Goal: Manage account settings

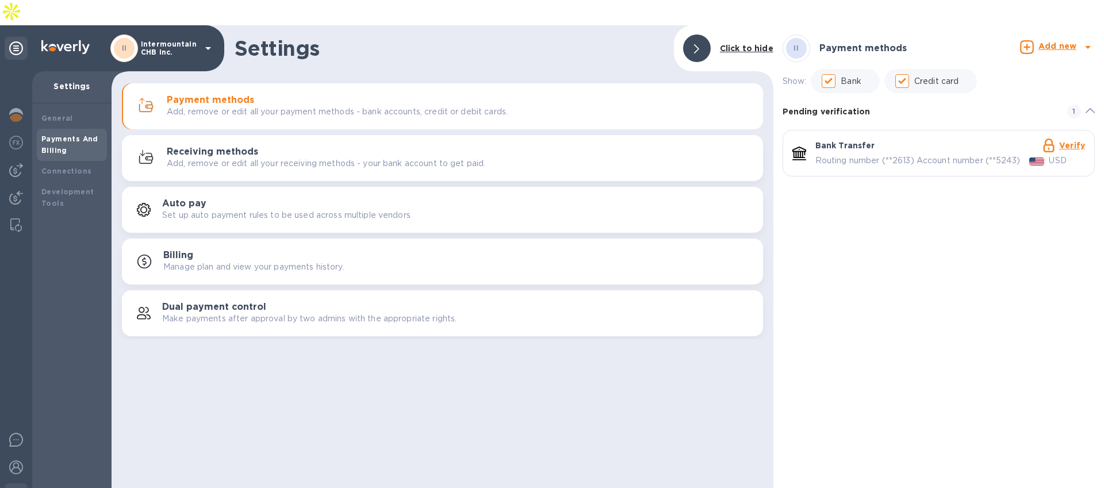
click at [203, 41] on icon at bounding box center [208, 48] width 14 height 14
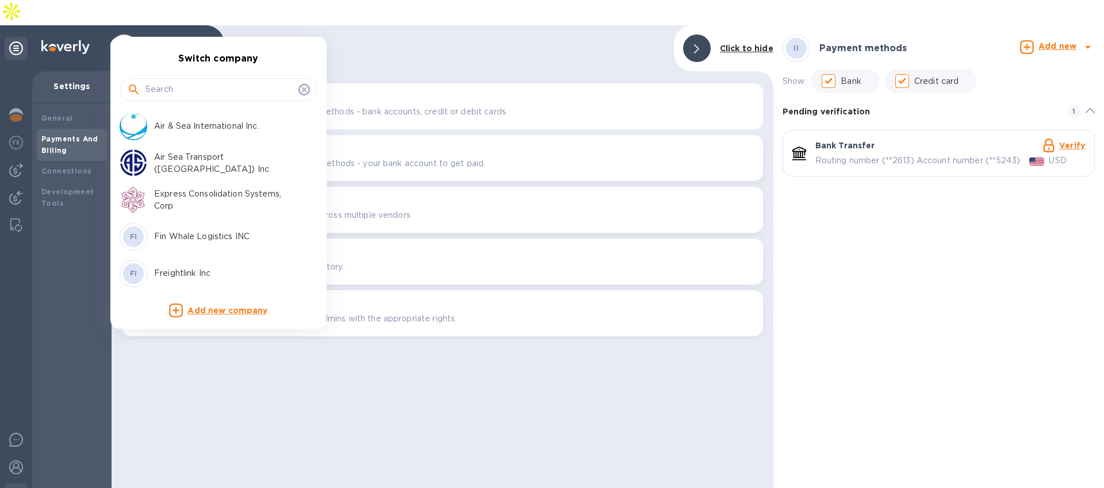
click at [198, 120] on p "Air & Sea International Inc." at bounding box center [226, 126] width 145 height 12
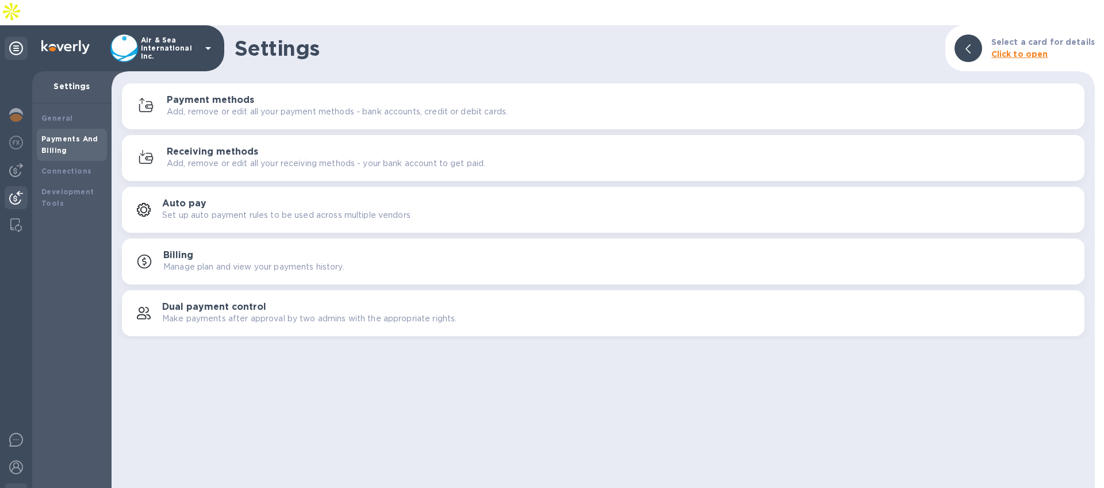
click at [17, 191] on img at bounding box center [16, 198] width 14 height 14
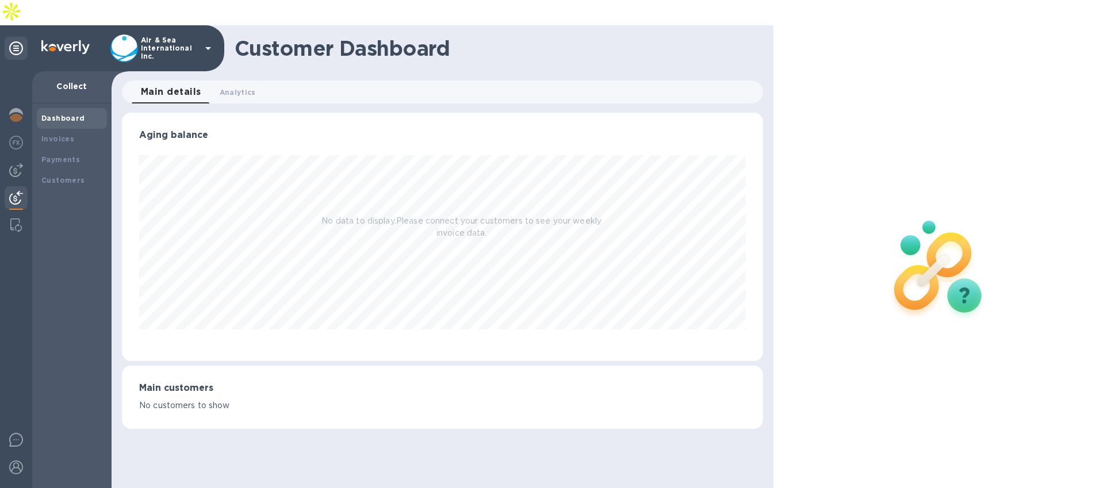
scroll to position [248, 641]
click at [76, 155] on b "Payments" at bounding box center [60, 159] width 39 height 9
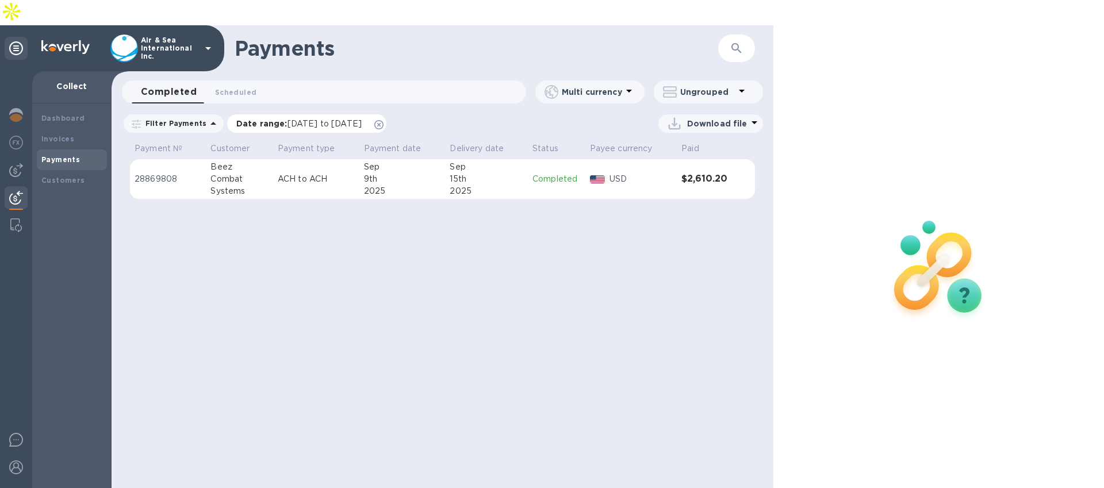
click at [384, 120] on icon at bounding box center [378, 124] width 9 height 9
click at [20, 163] on img at bounding box center [16, 170] width 14 height 14
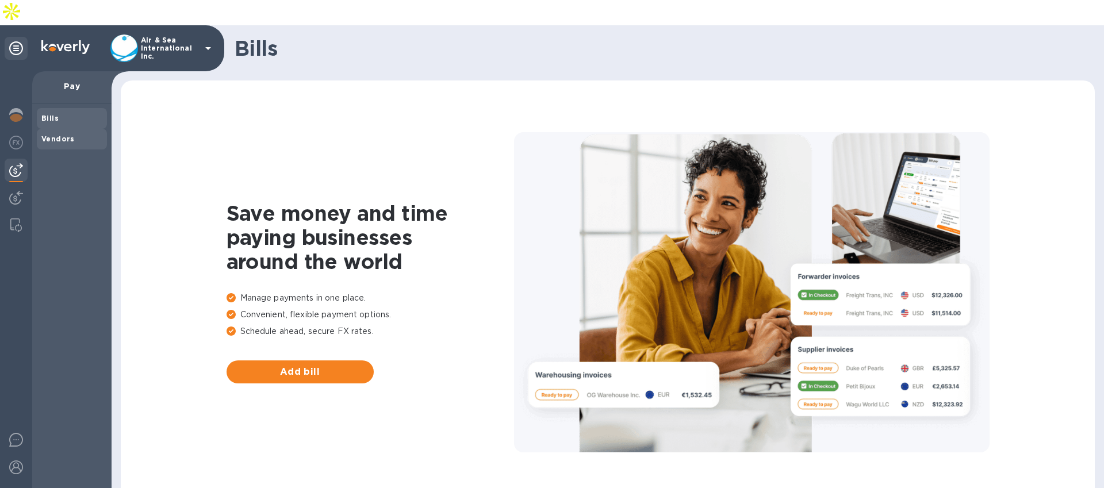
click at [59, 135] on b "Vendors" at bounding box center [57, 139] width 33 height 9
click at [58, 113] on span "Bills" at bounding box center [71, 119] width 61 height 12
click at [16, 186] on div at bounding box center [16, 198] width 23 height 25
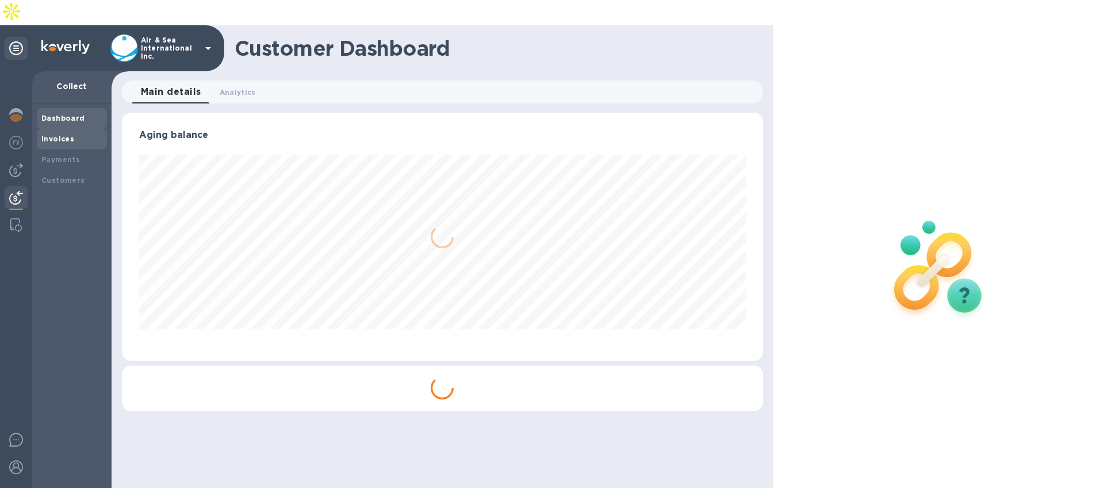
scroll to position [248, 641]
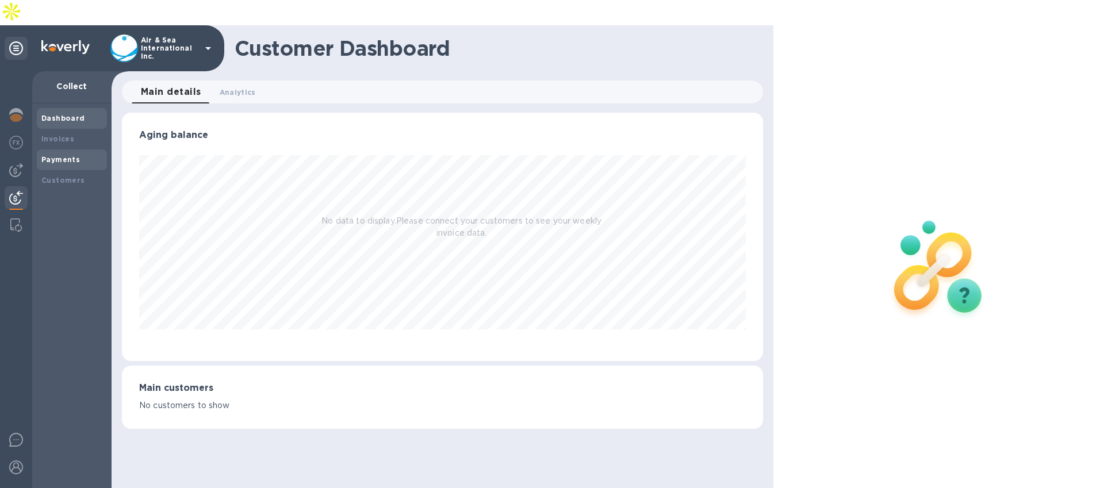
click at [62, 155] on b "Payments" at bounding box center [60, 159] width 39 height 9
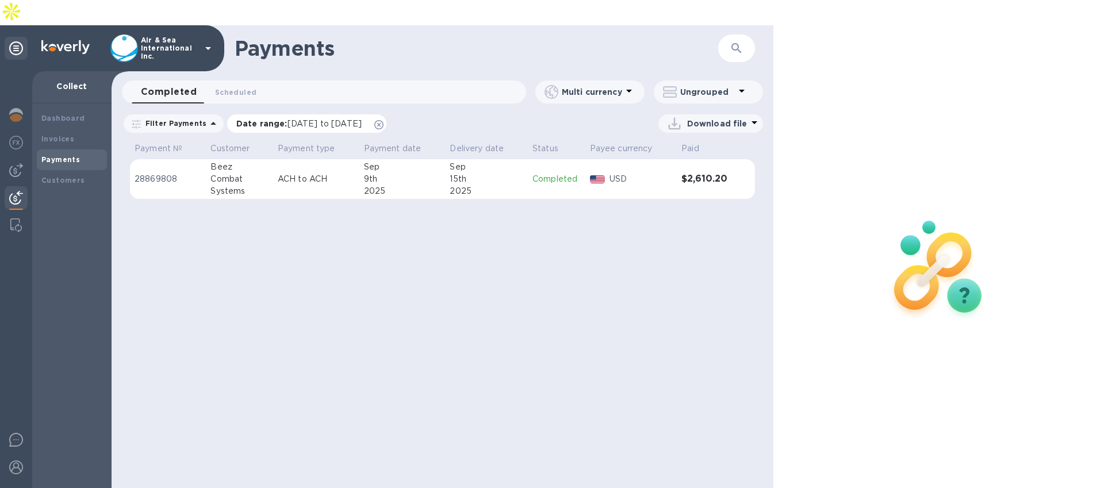
click at [384, 120] on icon at bounding box center [378, 124] width 9 height 9
click at [208, 41] on icon at bounding box center [208, 48] width 14 height 14
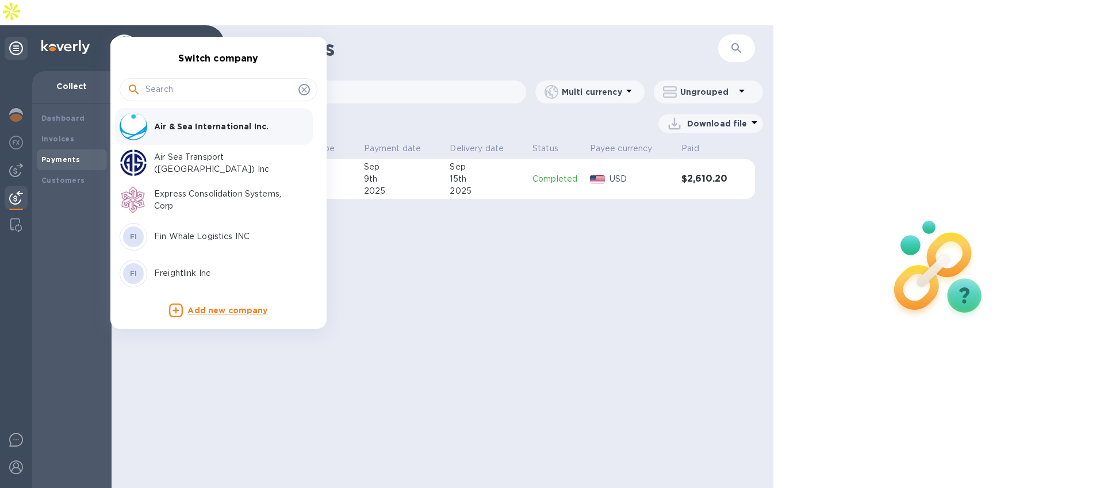
click at [190, 161] on p "Air Sea Transport (Chicago) Inc" at bounding box center [226, 163] width 145 height 24
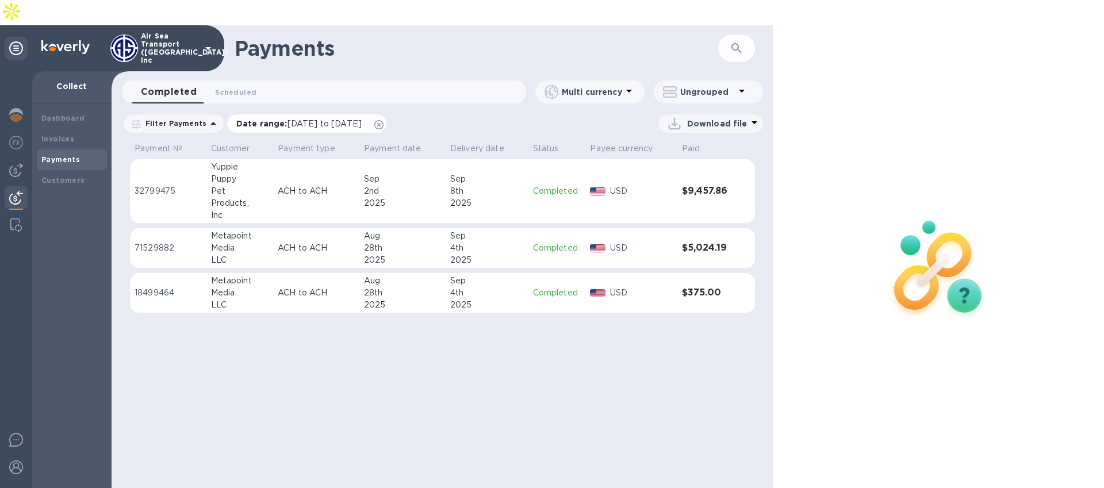
click at [384, 120] on icon at bounding box center [378, 124] width 9 height 9
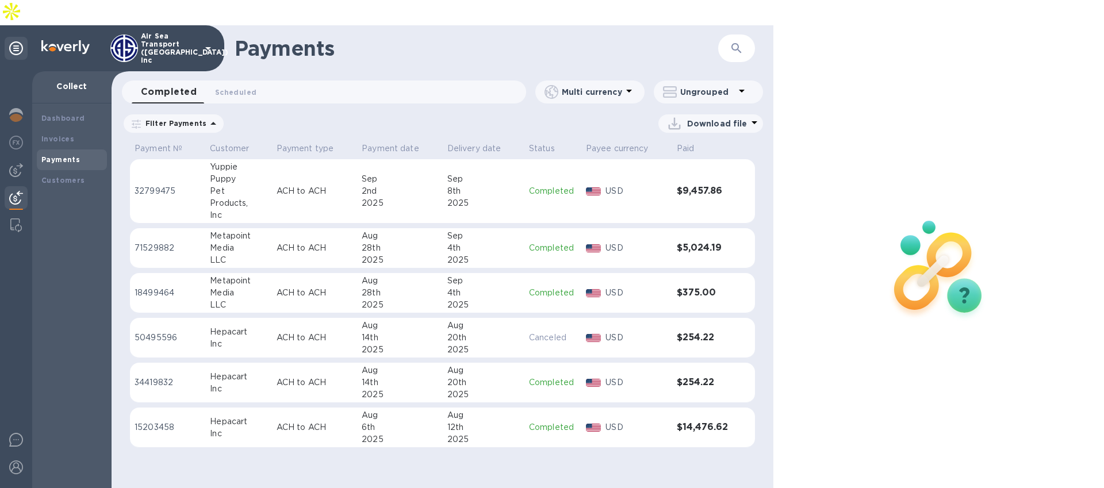
click at [197, 32] on p "Air Sea Transport ([GEOGRAPHIC_DATA]) Inc" at bounding box center [170, 48] width 58 height 32
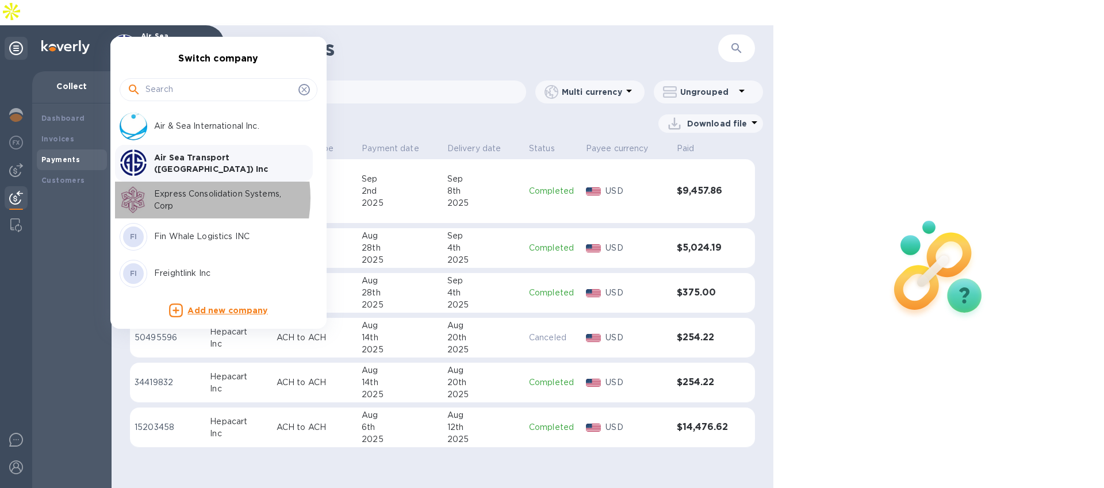
click at [177, 198] on p "Express Consolidation Systems, Corp" at bounding box center [226, 200] width 145 height 24
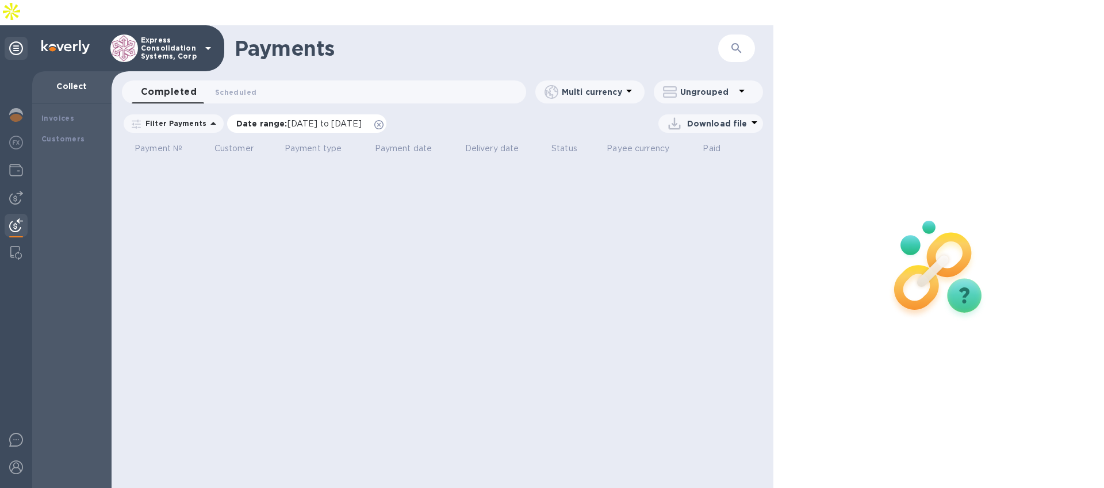
click at [384, 120] on icon at bounding box center [378, 124] width 9 height 9
click at [20, 191] on img at bounding box center [16, 198] width 14 height 14
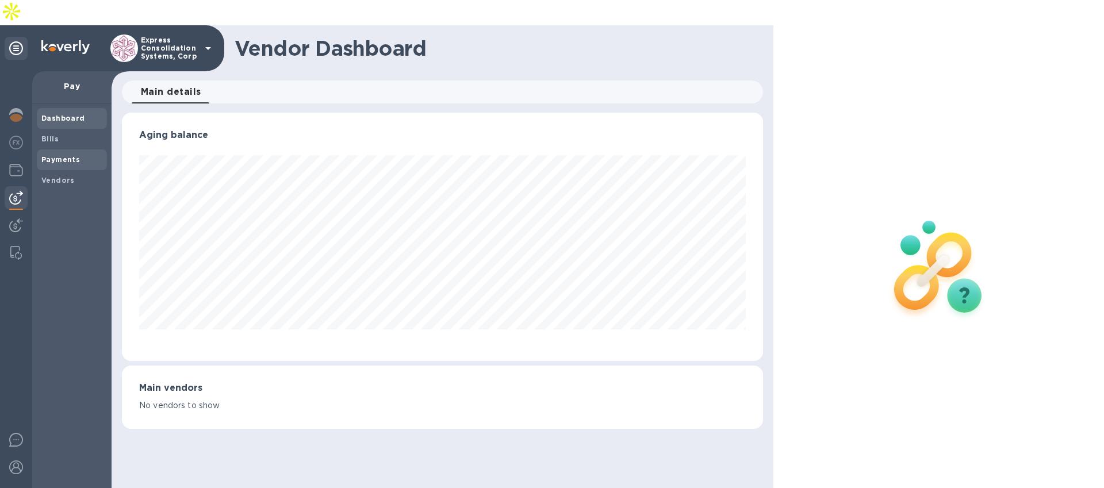
scroll to position [248, 641]
click at [49, 155] on b "Payments" at bounding box center [60, 159] width 39 height 9
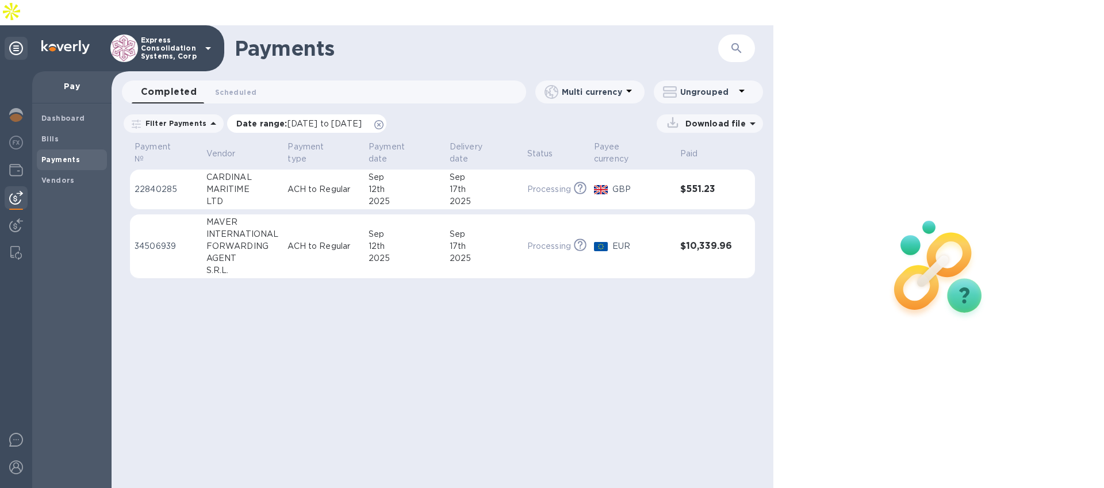
click at [384, 120] on icon at bounding box center [378, 124] width 9 height 9
click at [25, 104] on div at bounding box center [16, 116] width 23 height 25
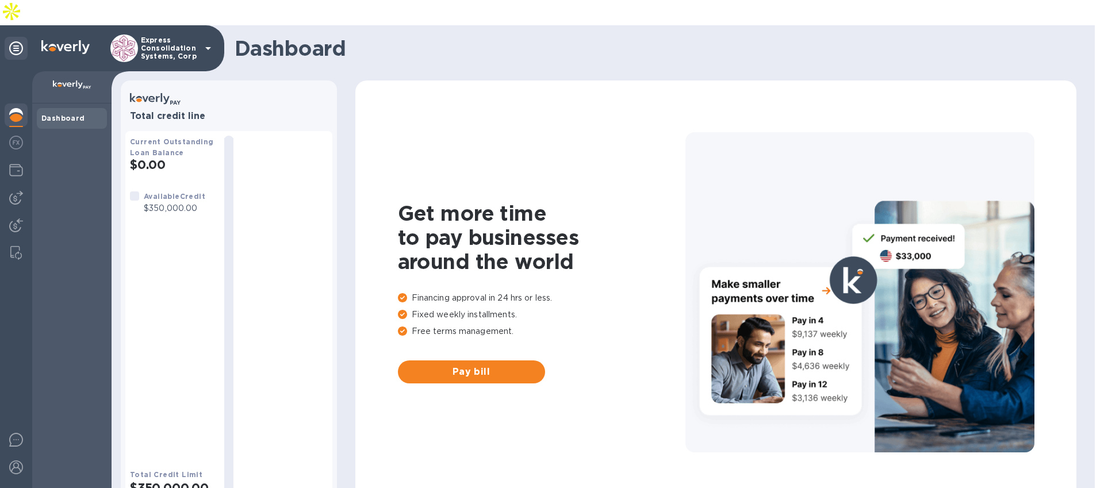
click at [202, 41] on icon at bounding box center [208, 48] width 14 height 14
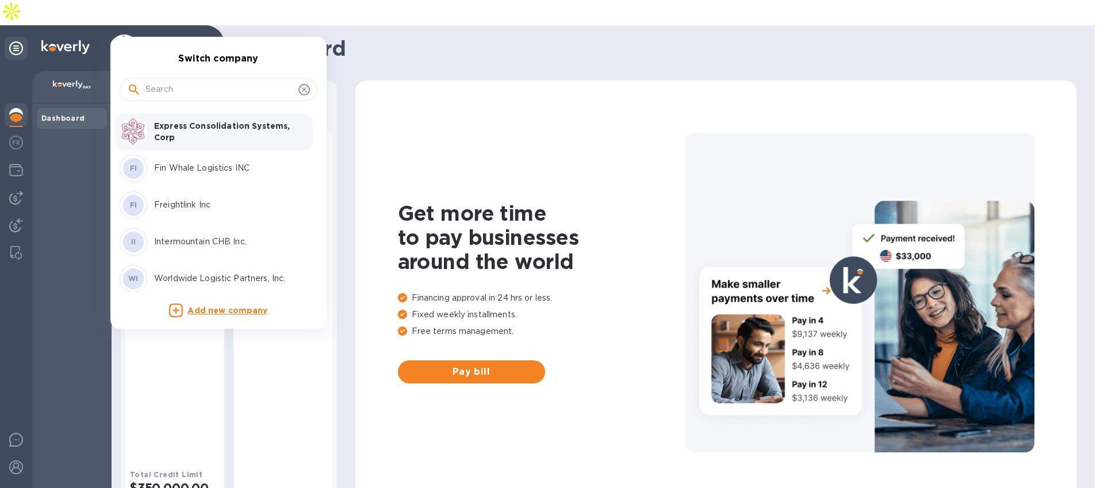
scroll to position [71, 0]
click at [188, 197] on p "Freightlink Inc" at bounding box center [226, 203] width 145 height 12
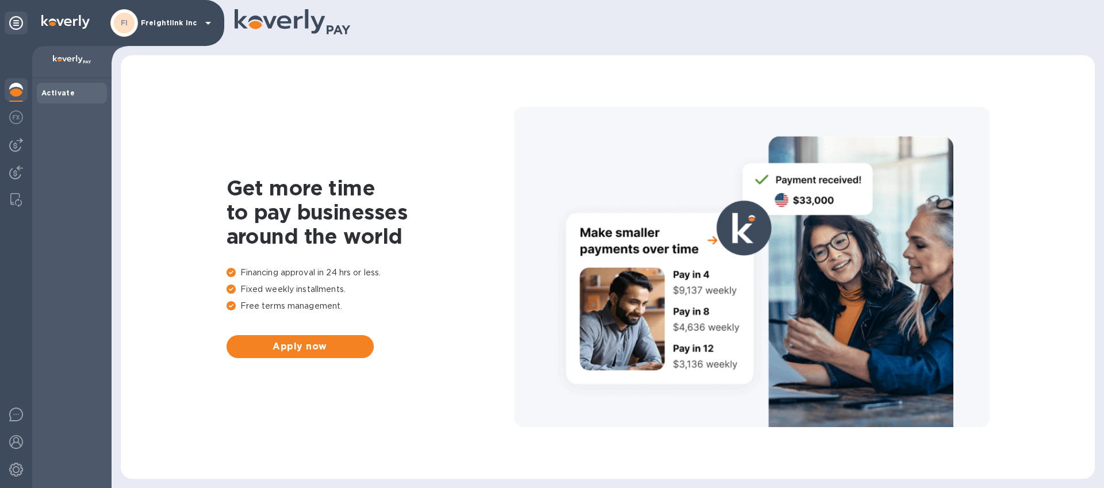
click at [204, 28] on icon at bounding box center [208, 23] width 14 height 14
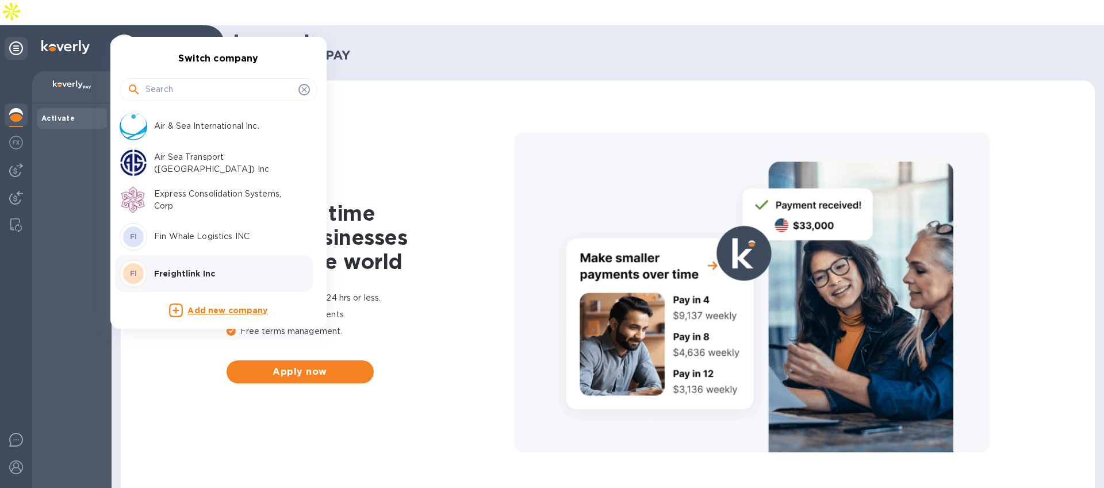
click at [163, 192] on p "Express Consolidation Systems, Corp" at bounding box center [226, 200] width 145 height 24
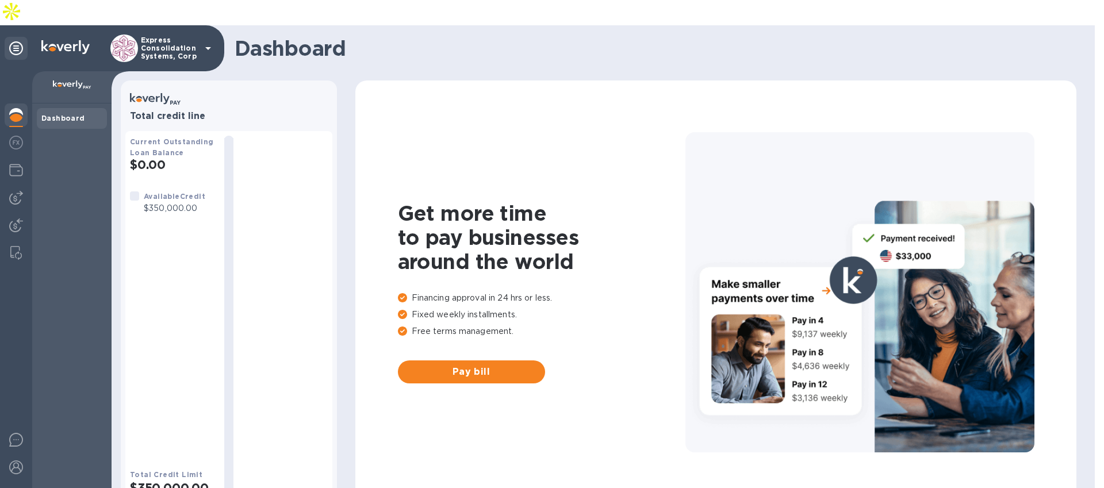
click at [216, 29] on div "Express Consolidation Systems, Corp" at bounding box center [112, 48] width 224 height 46
click at [211, 41] on icon at bounding box center [208, 48] width 14 height 14
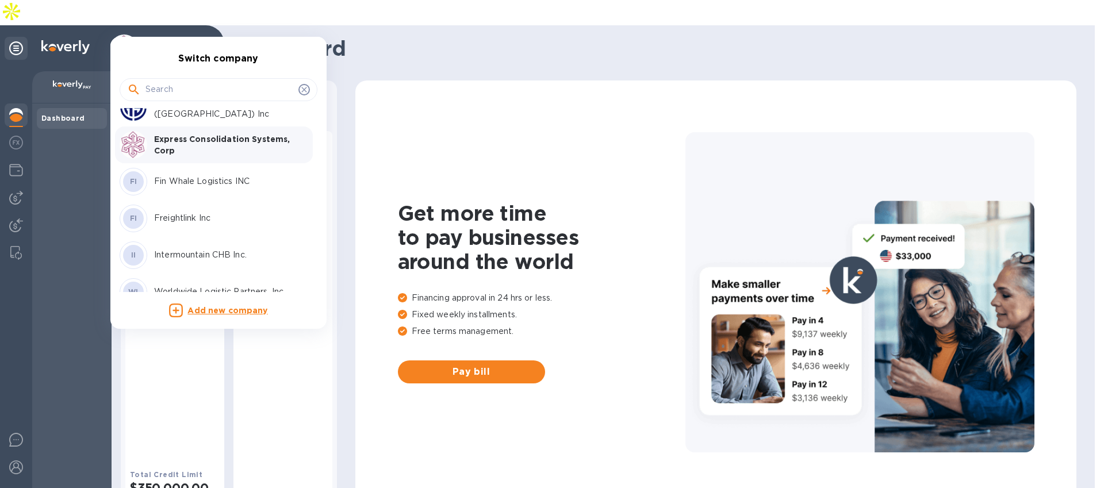
scroll to position [74, 0]
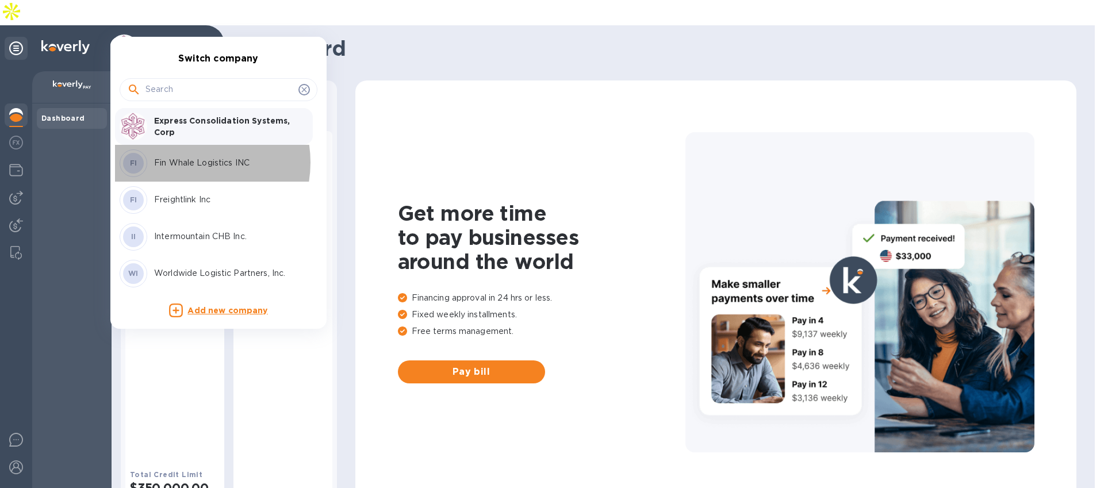
click at [189, 163] on p "Fin Whale Logistics INC" at bounding box center [226, 163] width 145 height 12
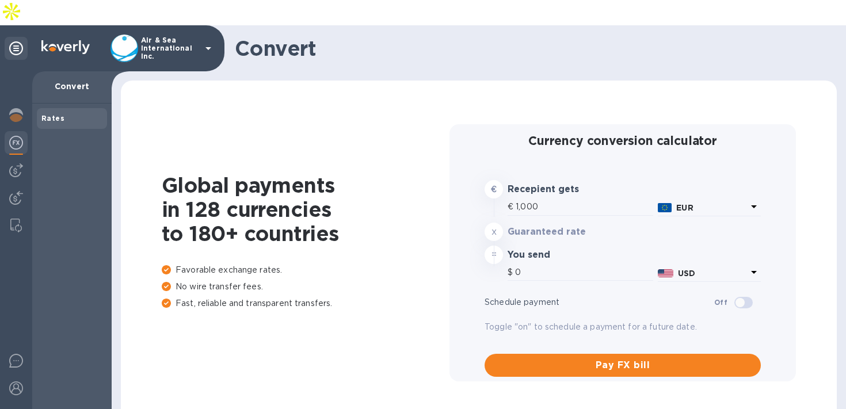
type input "1,183.81"
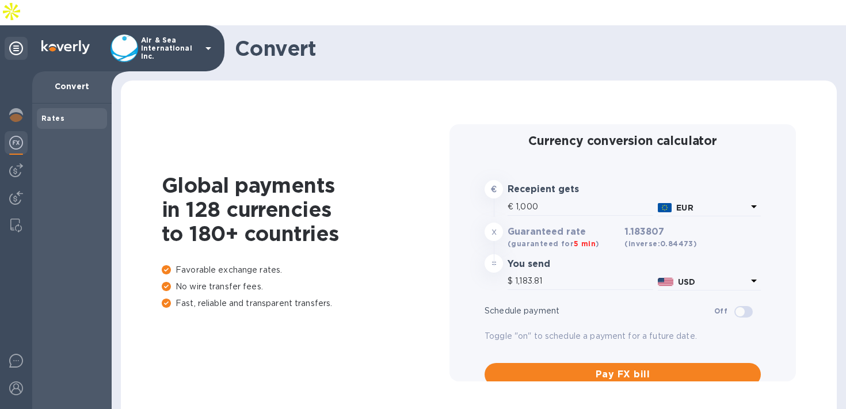
click at [143, 36] on p "Air & Sea International Inc." at bounding box center [170, 48] width 58 height 24
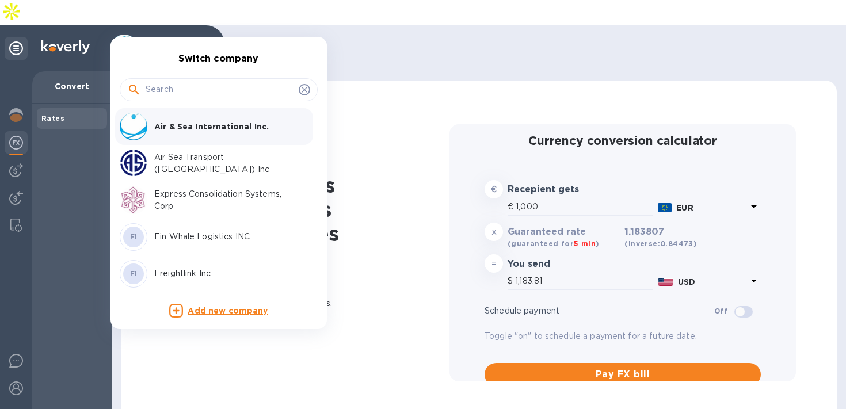
scroll to position [74, 0]
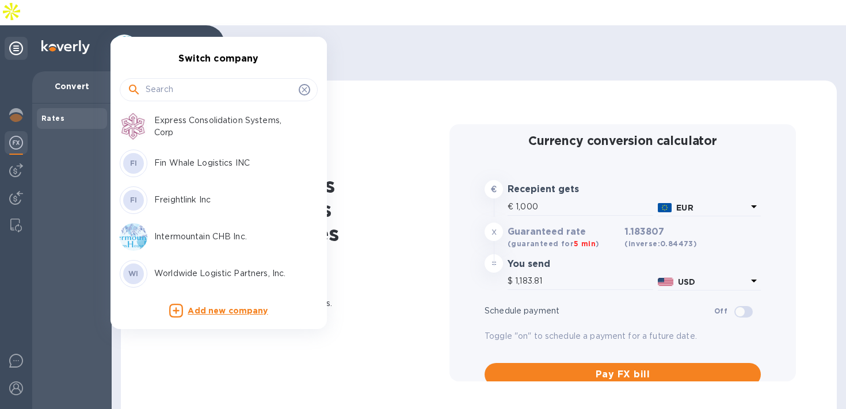
click at [169, 201] on p "Freightlink Inc" at bounding box center [226, 200] width 145 height 12
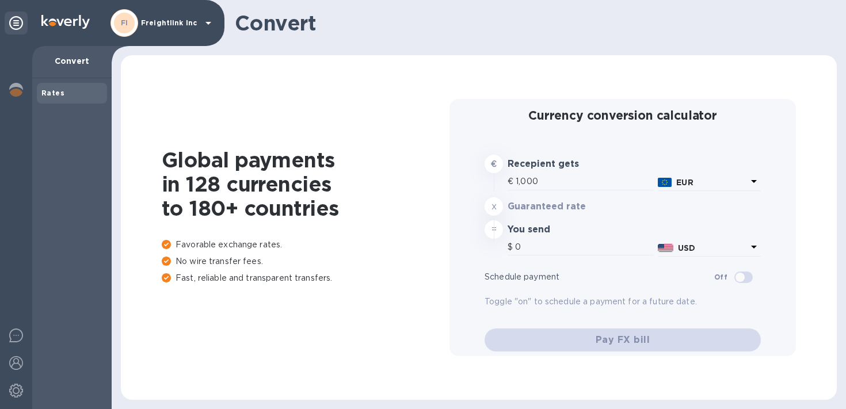
type input "1,183.81"
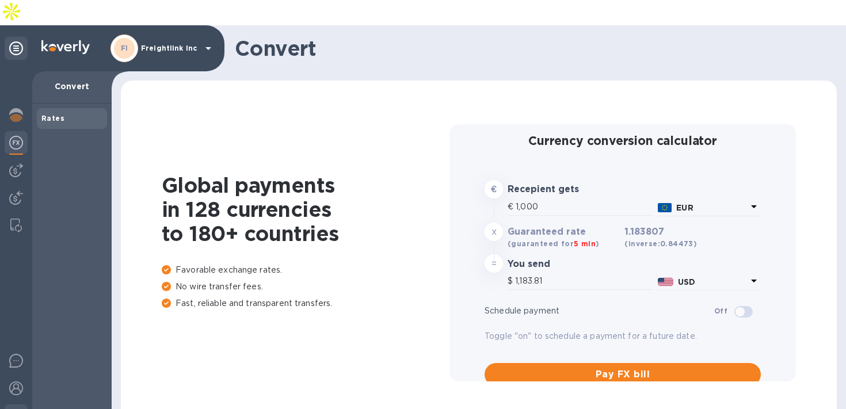
click at [7, 404] on div at bounding box center [16, 416] width 23 height 25
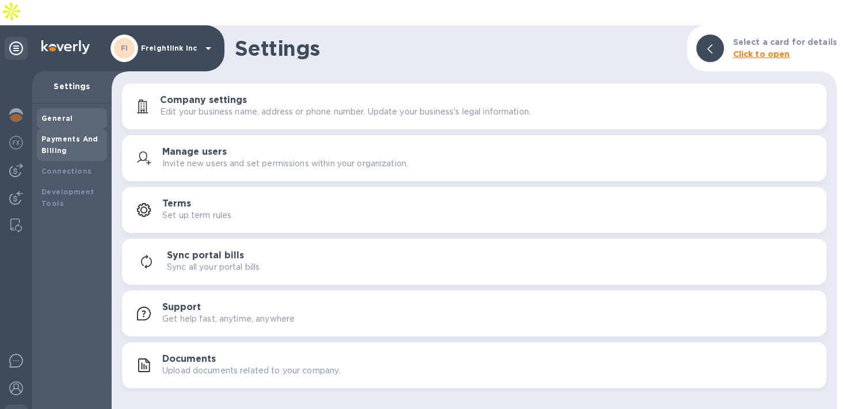
click at [67, 135] on b "Payments And Billing" at bounding box center [69, 145] width 57 height 20
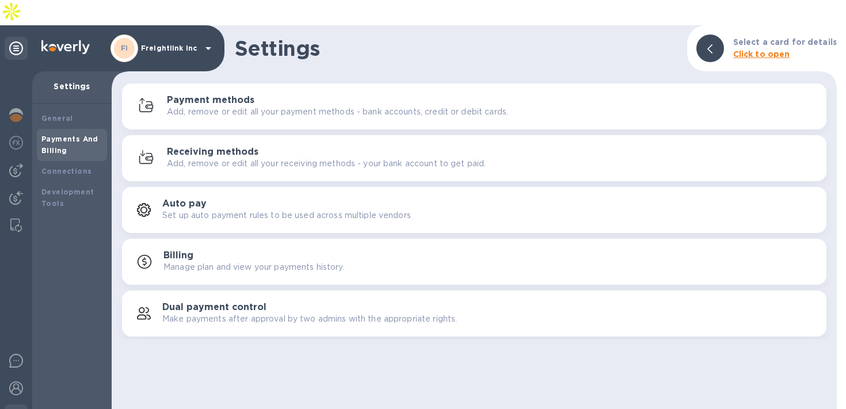
click at [197, 106] on p "Add, remove or edit all your payment methods - bank accounts, credit or debit c…" at bounding box center [337, 112] width 341 height 12
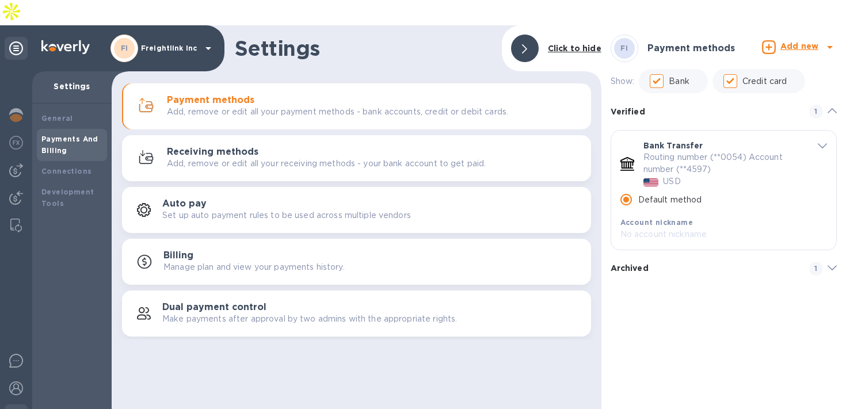
click at [209, 147] on h3 "Receiving methods" at bounding box center [212, 152] width 91 height 11
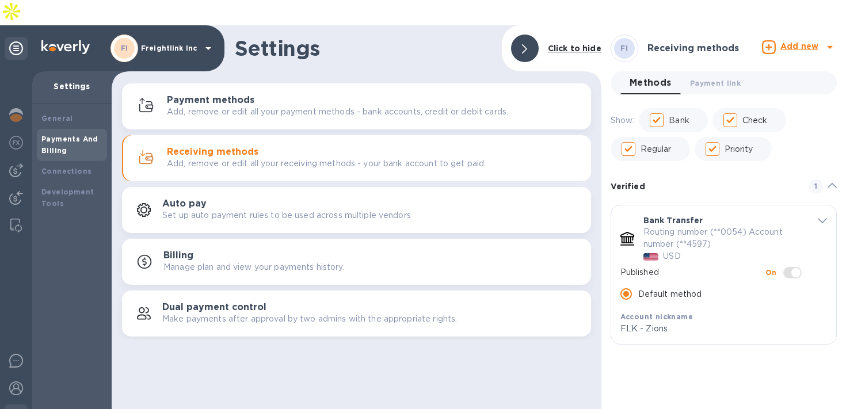
click at [182, 44] on p "Freightlink Inc" at bounding box center [170, 48] width 58 height 8
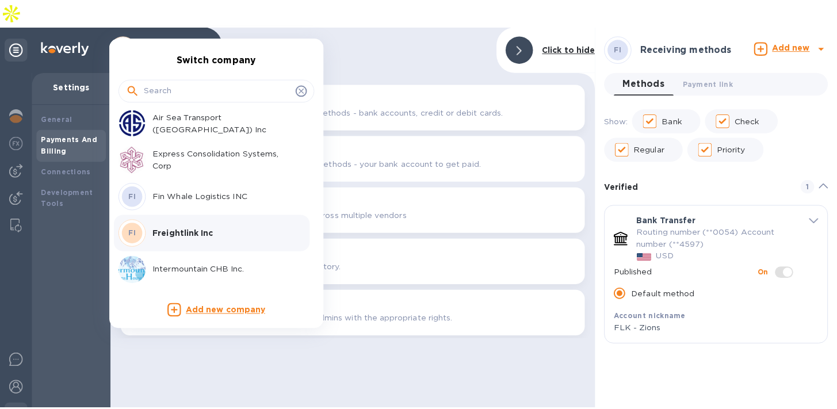
scroll to position [41, 0]
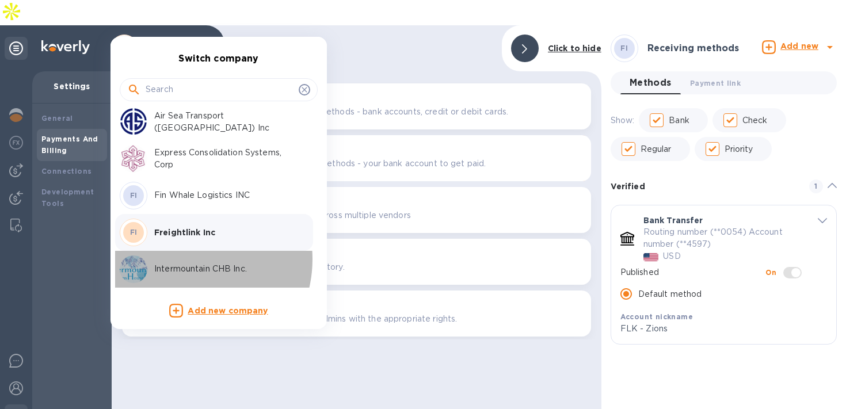
click at [183, 259] on div "Intermountain CHB Inc." at bounding box center [209, 269] width 179 height 28
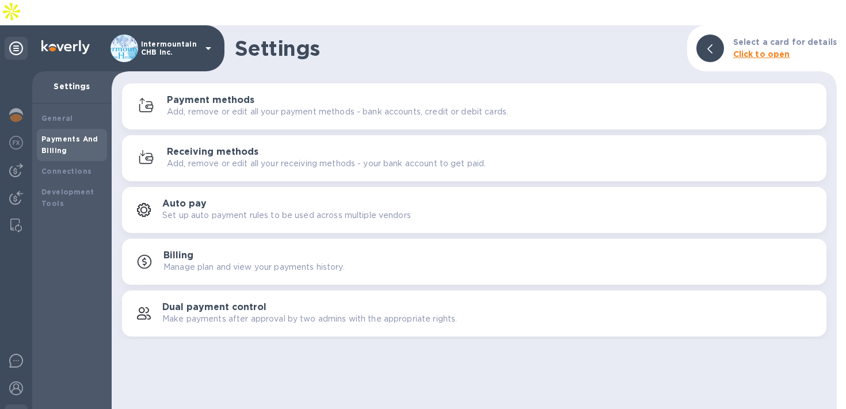
click at [202, 93] on div "Payment methods Add, remove or edit all your payment methods - bank accounts, c…" at bounding box center [474, 107] width 690 height 28
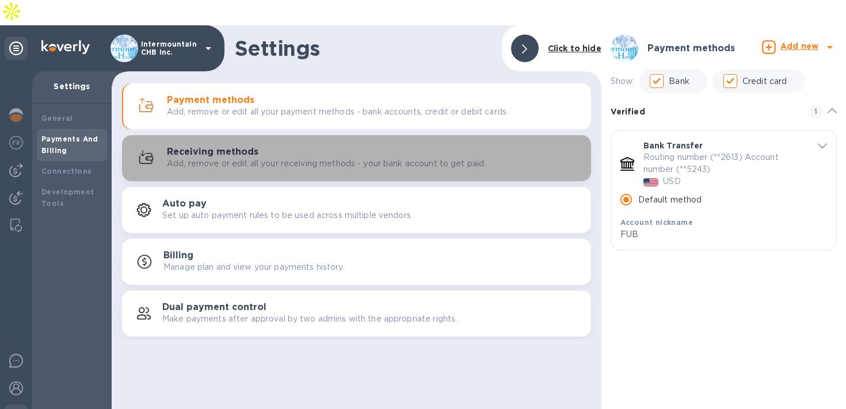
click at [205, 147] on h3 "Receiving methods" at bounding box center [212, 152] width 91 height 11
